Goal: Transaction & Acquisition: Purchase product/service

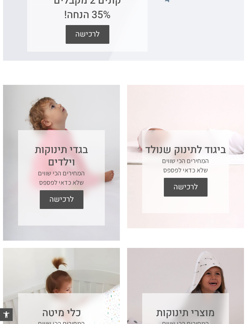
click at [199, 196] on span "לרכישה" at bounding box center [186, 187] width 35 height 19
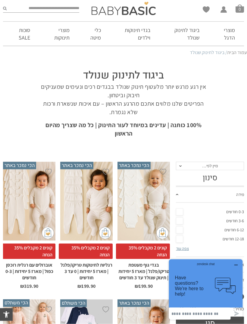
scroll to position [8, 0]
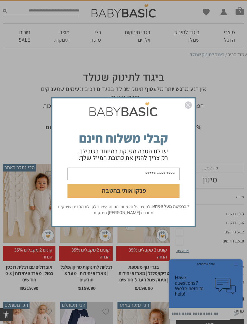
click at [191, 109] on img "סגור" at bounding box center [188, 104] width 7 height 7
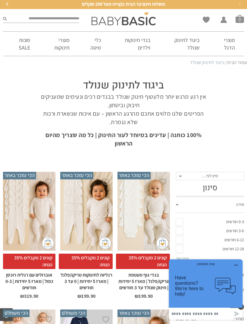
scroll to position [0, 0]
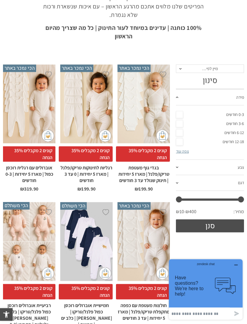
click at [182, 112] on link "0-3 חודשים" at bounding box center [210, 114] width 68 height 9
click at [220, 220] on button "סנן" at bounding box center [210, 225] width 68 height 13
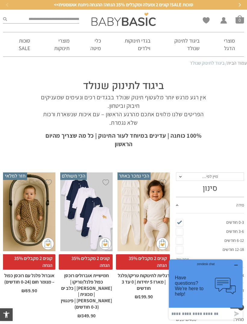
click at [150, 209] on div "x בחירת סוג בד טריקו (עונת מעבר/קיץ) פלנל (חורף)" at bounding box center [144, 211] width 52 height 79
